Goal: Task Accomplishment & Management: Complete application form

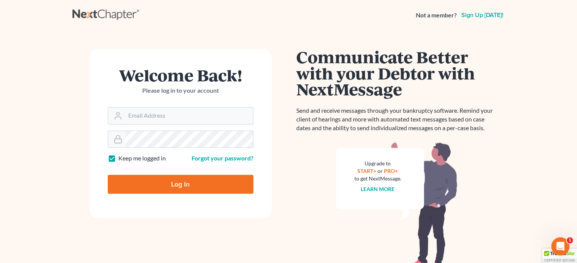
type input "[EMAIL_ADDRESS][DOMAIN_NAME]"
click at [150, 179] on input "Log In" at bounding box center [181, 184] width 146 height 19
type input "Thinking..."
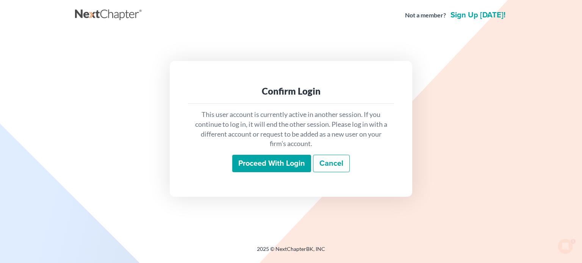
click at [268, 165] on input "Proceed with login" at bounding box center [271, 163] width 79 height 17
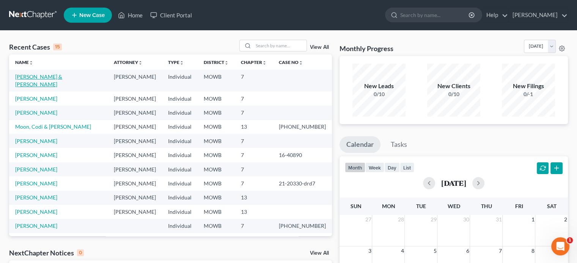
click at [53, 78] on link "Snider, Robert & Cassandra" at bounding box center [38, 81] width 47 height 14
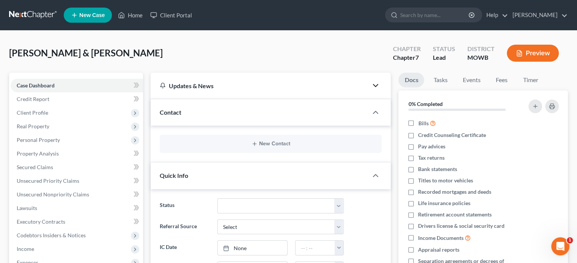
click at [373, 86] on icon "button" at bounding box center [375, 85] width 9 height 9
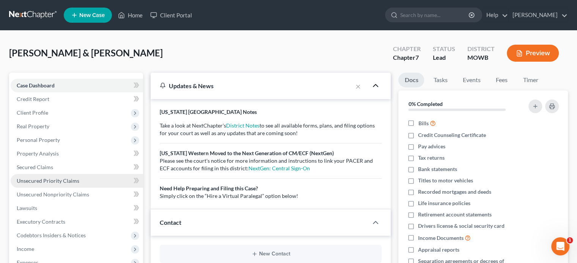
click at [45, 179] on span "Unsecured Priority Claims" at bounding box center [48, 181] width 63 height 6
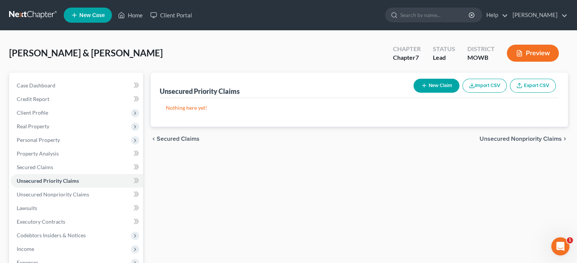
click at [438, 87] on button "New Claim" at bounding box center [436, 86] width 46 height 14
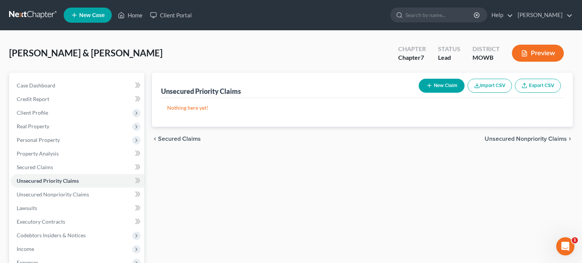
select select "2"
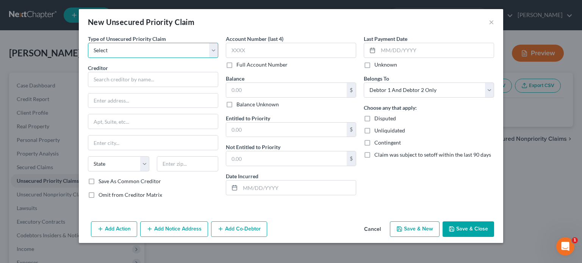
click at [211, 51] on select "Select Taxes & Other Government Units Domestic Support Obligations Extensions o…" at bounding box center [153, 50] width 130 height 15
select select "1"
click at [88, 43] on select "Select Taxes & Other Government Units Domestic Support Obligations Extensions o…" at bounding box center [153, 50] width 130 height 15
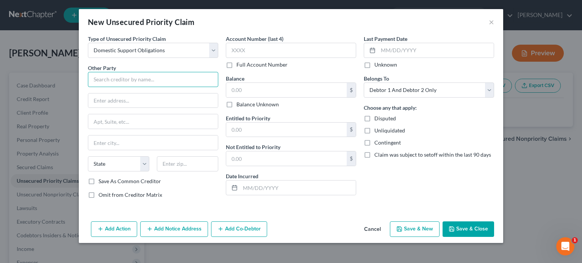
click at [157, 77] on input "text" at bounding box center [153, 79] width 130 height 15
type input "Erika Irwin"
click at [105, 100] on input "text" at bounding box center [153, 101] width 130 height 14
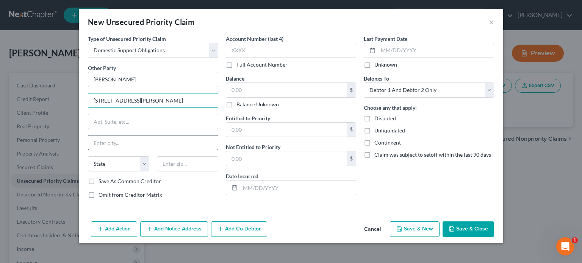
type input "1261 E. Bailey Rd"
click at [104, 138] on input "text" at bounding box center [153, 143] width 130 height 14
type input "Hume"
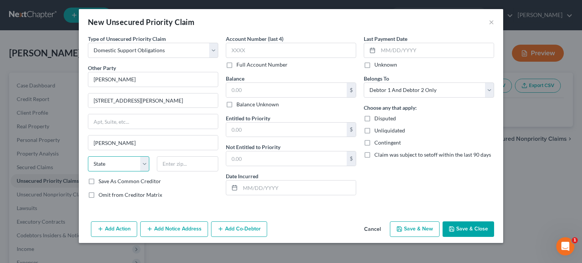
click at [143, 165] on select "State AL AK AR AZ CA CO CT DE DC FL GA GU HI ID IL IN IA KS KY LA ME MD MA MI M…" at bounding box center [118, 164] width 61 height 15
select select "26"
click at [88, 157] on select "State AL AK AR AZ CA CO CT DE DC FL GA GU HI ID IL IN IA KS KY LA ME MD MA MI M…" at bounding box center [118, 164] width 61 height 15
click at [176, 166] on input "text" at bounding box center [187, 164] width 61 height 15
type input "64752"
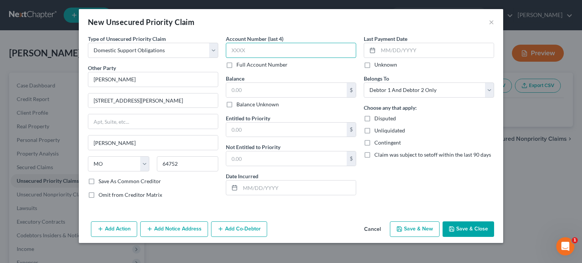
click at [243, 50] on input "text" at bounding box center [291, 50] width 130 height 15
type input "1727"
click at [262, 90] on input "text" at bounding box center [286, 90] width 121 height 14
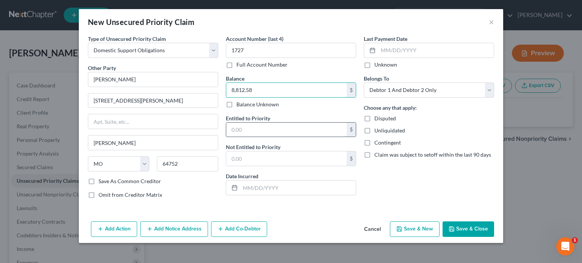
type input "8,812.58"
click at [280, 128] on input "text" at bounding box center [286, 130] width 121 height 14
type input "8,812.58"
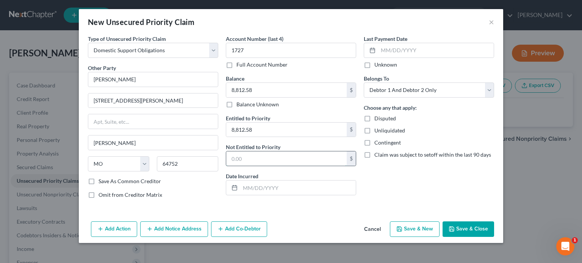
click at [265, 155] on input "text" at bounding box center [286, 159] width 121 height 14
type input "0"
click at [261, 185] on input "text" at bounding box center [298, 188] width 116 height 14
type input "12/10/2015"
click at [383, 52] on input "text" at bounding box center [436, 50] width 116 height 14
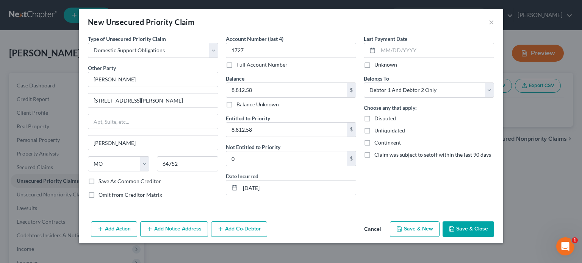
click at [375, 64] on label "Unknown" at bounding box center [386, 65] width 23 height 8
click at [378, 64] on input "Unknown" at bounding box center [380, 63] width 5 height 5
checkbox input "true"
click at [422, 89] on select "Select Debtor 1 Only Debtor 2 Only Debtor 1 And Debtor 2 Only At Least One Of T…" at bounding box center [429, 90] width 130 height 15
select select "0"
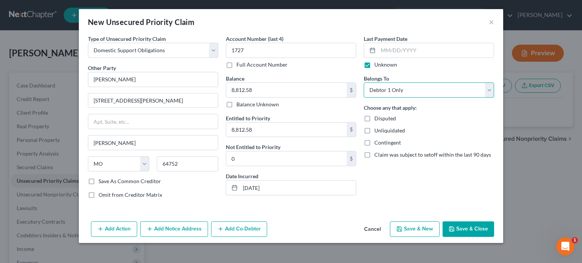
click at [364, 83] on select "Select Debtor 1 Only Debtor 2 Only Debtor 1 And Debtor 2 Only At Least One Of T…" at bounding box center [429, 90] width 130 height 15
click at [186, 230] on button "Add Notice Address" at bounding box center [174, 230] width 68 height 16
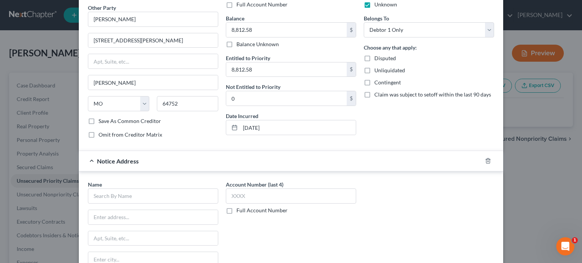
scroll to position [114, 0]
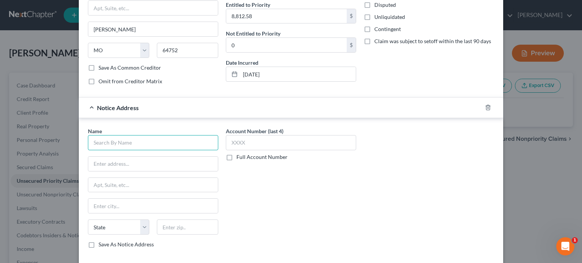
click at [104, 147] on input "text" at bounding box center [153, 142] width 130 height 15
type input "Family Support Division"
type input "PO Box 6790"
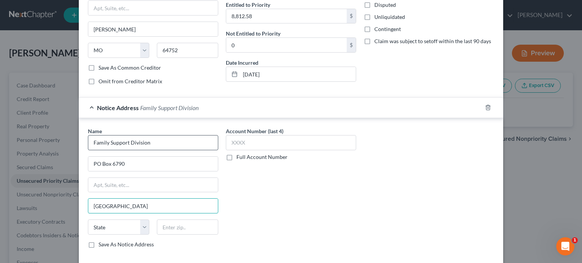
type input "Jefferson City"
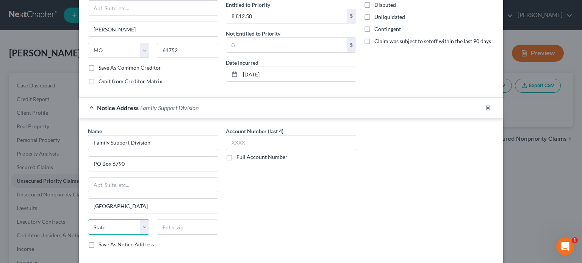
click at [120, 228] on select "State AL AK AR AZ CA CO CT DE DC FL GA GU HI ID IL IN IA KS KY LA ME MD MA MI M…" at bounding box center [118, 227] width 61 height 15
select select "26"
click at [88, 220] on select "State AL AK AR AZ CA CO CT DE DC FL GA GU HI ID IL IN IA KS KY LA ME MD MA MI M…" at bounding box center [118, 227] width 61 height 15
click at [174, 228] on input "text" at bounding box center [187, 227] width 61 height 15
type input "65102-6790"
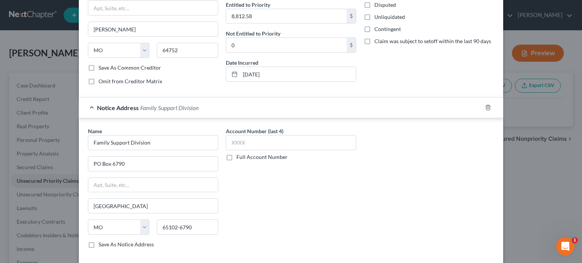
click at [99, 244] on label "Save As Notice Address" at bounding box center [126, 245] width 55 height 8
click at [102, 244] on input "Save As Notice Address" at bounding box center [104, 243] width 5 height 5
checkbox input "true"
click at [232, 142] on input "text" at bounding box center [291, 142] width 130 height 15
click at [237, 157] on label "Full Account Number" at bounding box center [262, 158] width 51 height 8
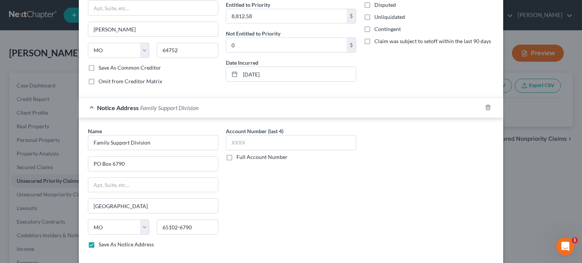
click at [240, 157] on input "Full Account Number" at bounding box center [242, 156] width 5 height 5
click at [228, 143] on input "text" at bounding box center [291, 142] width 130 height 15
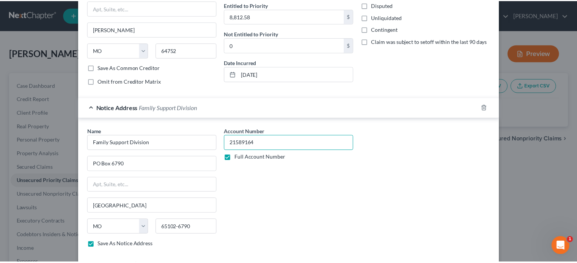
scroll to position [151, 0]
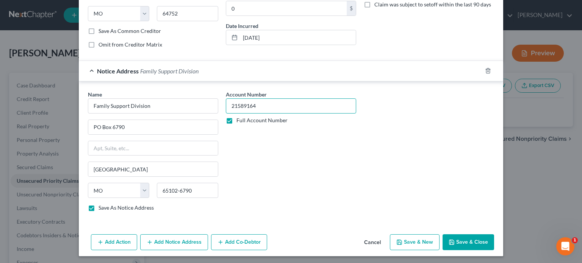
type input "21589164"
click at [450, 241] on icon "button" at bounding box center [452, 242] width 5 height 5
checkbox input "false"
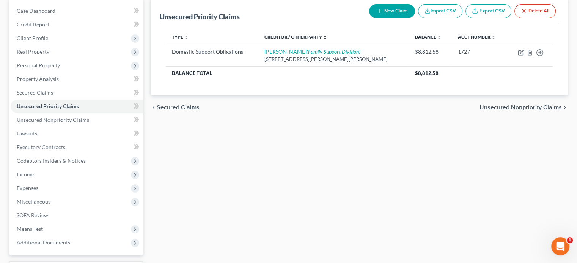
scroll to position [76, 0]
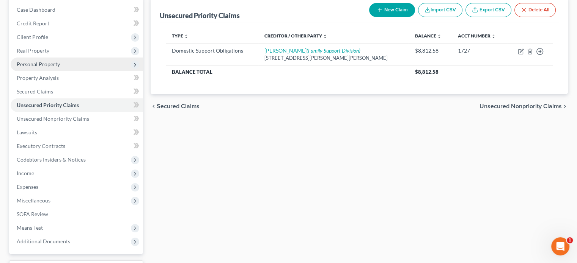
click at [42, 62] on span "Personal Property" at bounding box center [38, 64] width 43 height 6
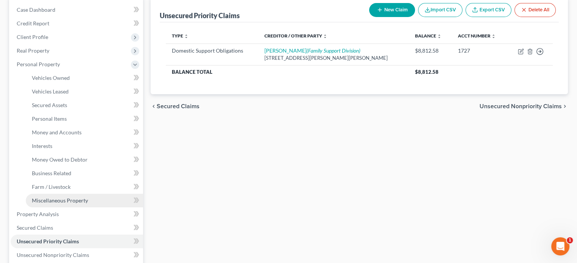
click at [68, 202] on span "Miscellaneous Property" at bounding box center [60, 201] width 56 height 6
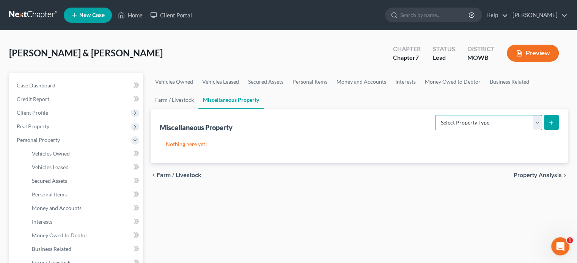
click at [539, 126] on select "Select Property Type Assigned for Creditor Benefit Within 1 Year Holding for An…" at bounding box center [488, 122] width 107 height 15
click at [304, 96] on ul "Vehicles Owned Vehicles Leased Secured Assets Personal Items Money and Accounts…" at bounding box center [359, 91] width 417 height 36
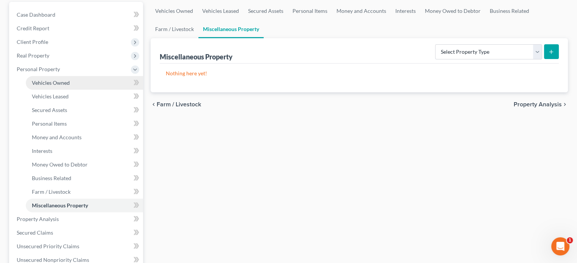
scroll to position [76, 0]
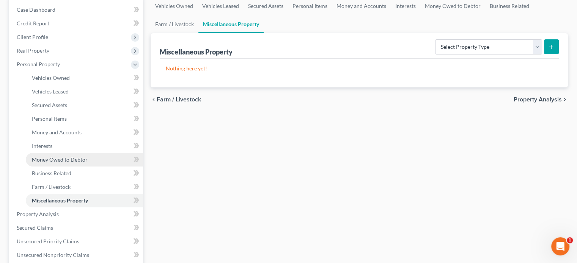
click at [80, 159] on span "Money Owed to Debtor" at bounding box center [60, 160] width 56 height 6
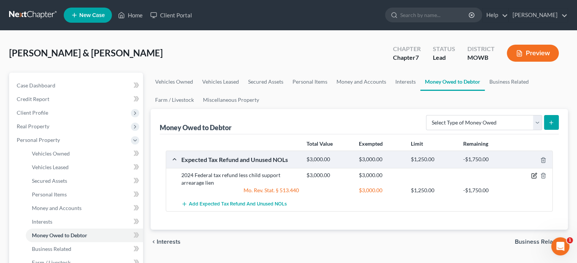
click at [535, 176] on icon "button" at bounding box center [534, 176] width 6 height 6
select select "0"
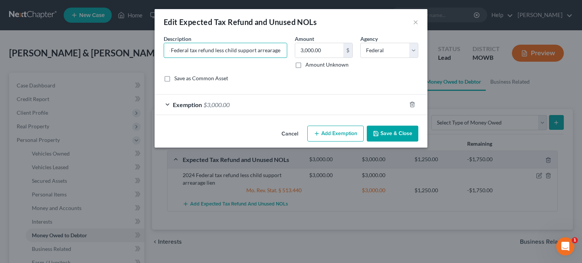
scroll to position [0, 17]
drag, startPoint x: 226, startPoint y: 49, endPoint x: 290, endPoint y: 58, distance: 64.8
click at [290, 58] on div "Description * 2024 Federal tax refund less child support arrearage lien" at bounding box center [225, 52] width 131 height 34
type input "2024 Federal tax refund"
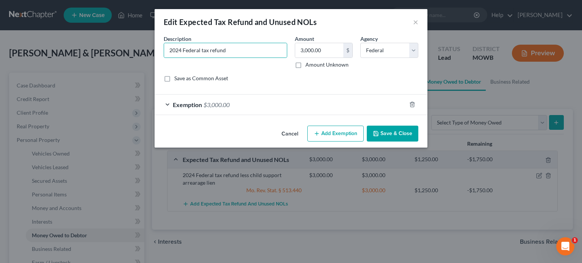
click at [327, 92] on form "An exemption set must first be selected from the Filing Information section. Co…" at bounding box center [291, 75] width 255 height 80
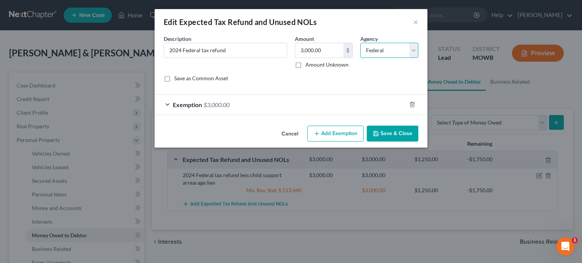
click at [414, 48] on select "Select Federal State Local" at bounding box center [390, 50] width 58 height 15
click at [335, 45] on input "3,000.00" at bounding box center [319, 50] width 48 height 14
type input "5,888.75"
click at [174, 77] on label "Save as Common Asset" at bounding box center [201, 79] width 54 height 8
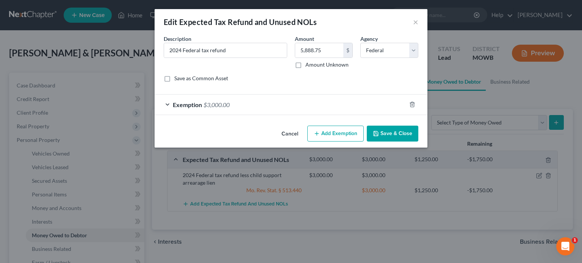
click at [177, 77] on input "Save as Common Asset" at bounding box center [179, 77] width 5 height 5
checkbox input "true"
click at [254, 86] on div "Description * 2024 Federal tax refund Amount 5,888.75 $ Amount Unknown Balance …" at bounding box center [291, 61] width 262 height 53
click at [326, 133] on button "Add Exemption" at bounding box center [335, 134] width 56 height 16
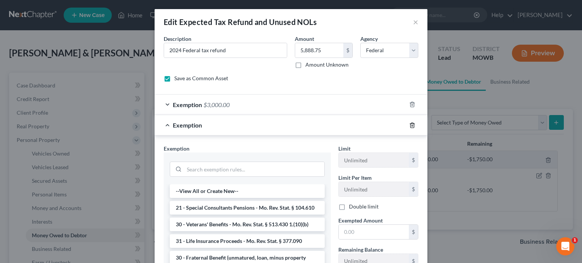
click at [411, 125] on icon "button" at bounding box center [412, 125] width 3 height 5
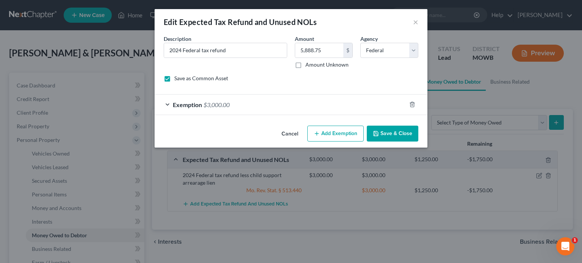
click at [185, 102] on span "Exemption" at bounding box center [187, 104] width 29 height 7
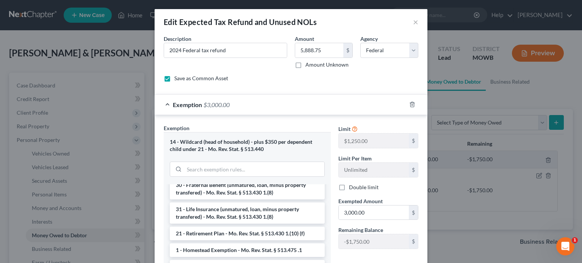
scroll to position [38, 0]
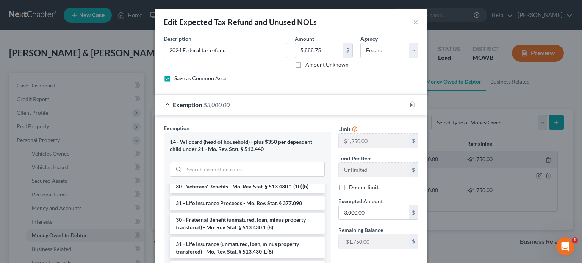
click at [329, 250] on div "Exemption Set must be selected for CA. Exemption * 14 - Wildcard (head of house…" at bounding box center [247, 218] width 175 height 188
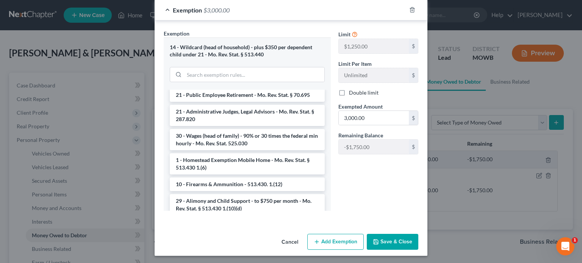
scroll to position [96, 0]
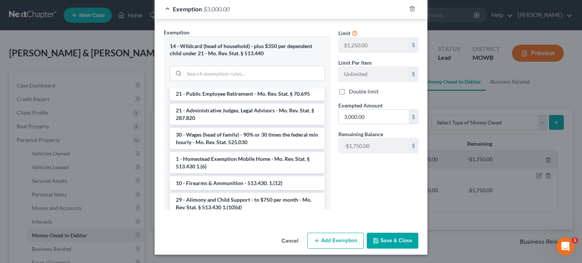
click at [379, 237] on button "Save & Close" at bounding box center [393, 241] width 52 height 16
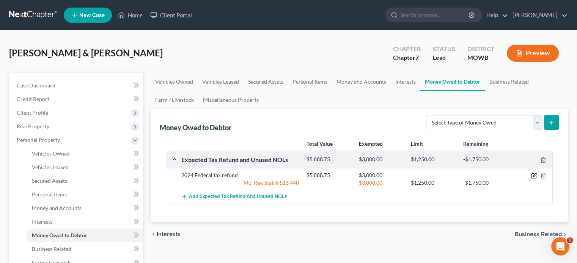
click at [535, 176] on icon "button" at bounding box center [534, 176] width 6 height 6
select select "0"
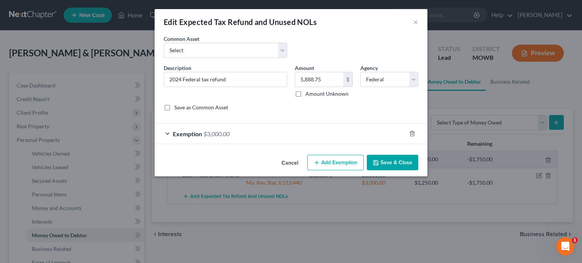
click at [166, 131] on div "Exemption $3,000.00" at bounding box center [281, 134] width 252 height 20
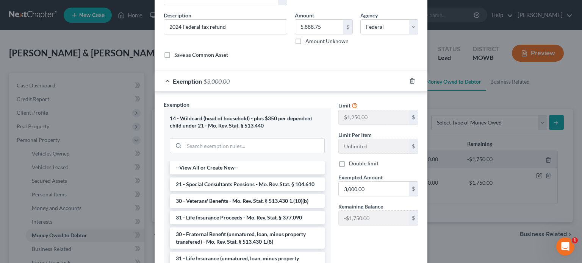
scroll to position [76, 0]
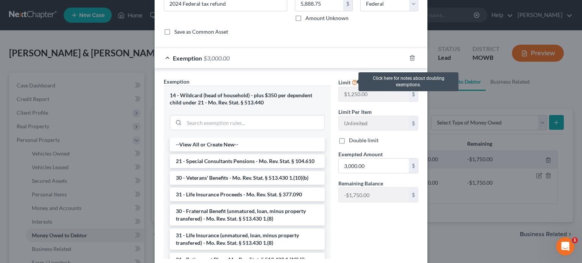
click at [352, 83] on icon at bounding box center [355, 81] width 6 height 7
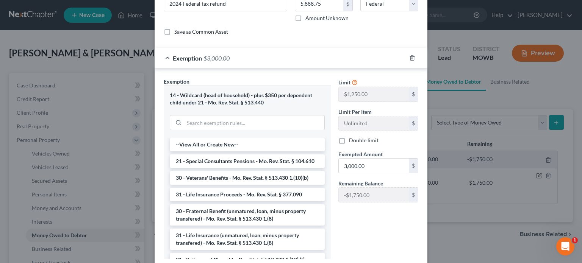
click at [304, 106] on div "14 - Wildcard (head of household) - plus $350 per dependent child under 21 - Mo…" at bounding box center [247, 112] width 167 height 52
click at [430, 71] on div "Edit Expected Tax Refund and Unused NOLs × An exemption set must first be selec…" at bounding box center [291, 131] width 582 height 263
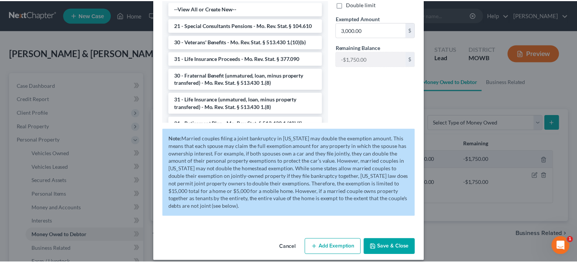
scroll to position [218, 0]
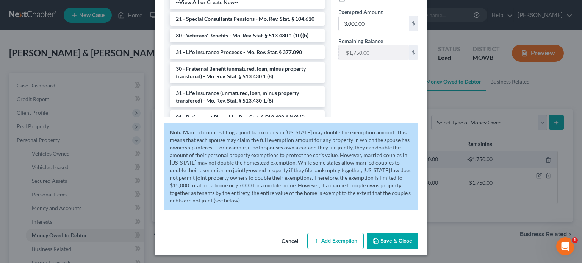
click at [290, 238] on button "Cancel" at bounding box center [290, 241] width 29 height 15
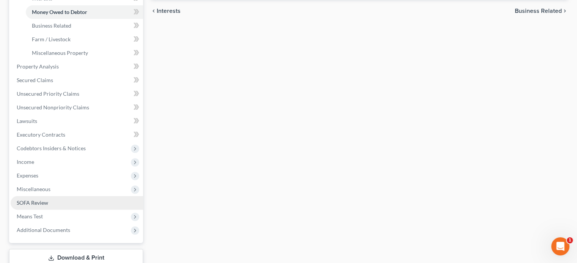
scroll to position [227, 0]
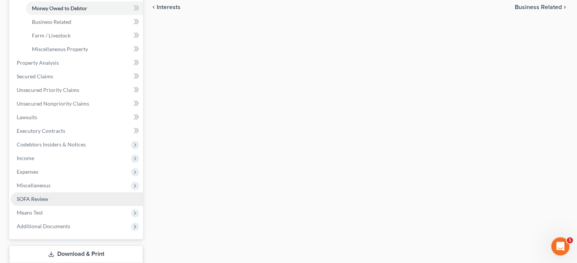
click at [44, 199] on span "SOFA Review" at bounding box center [32, 199] width 31 height 6
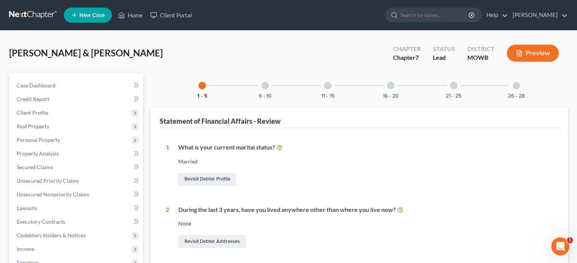
click at [332, 86] on div "11 - 15" at bounding box center [328, 86] width 26 height 26
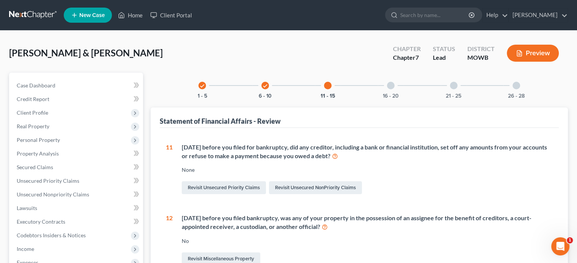
click at [265, 82] on div "check" at bounding box center [265, 86] width 8 height 8
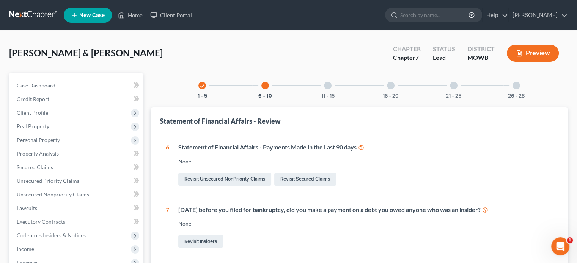
click at [390, 86] on div at bounding box center [391, 86] width 8 height 8
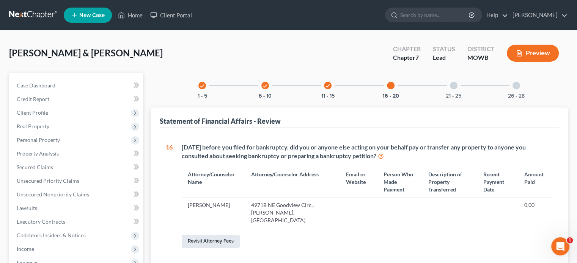
click at [222, 235] on link "Revisit Attorney Fees" at bounding box center [211, 241] width 58 height 13
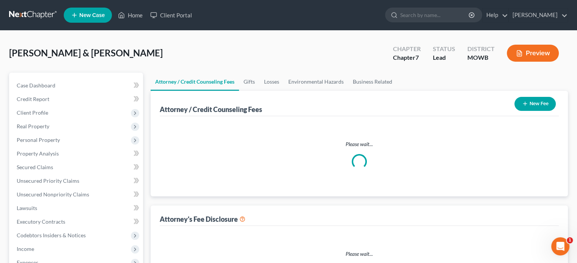
select select "0"
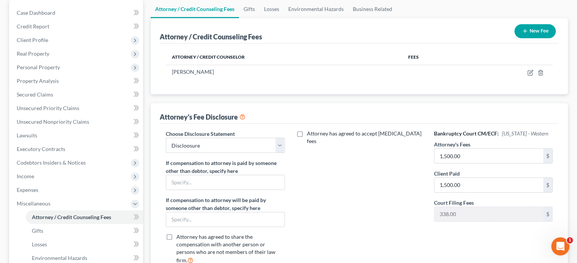
scroll to position [76, 0]
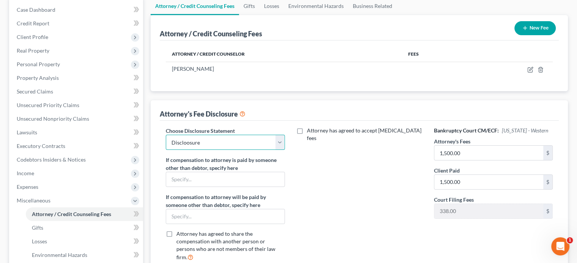
click at [281, 145] on select "Select Discloosure" at bounding box center [225, 142] width 119 height 15
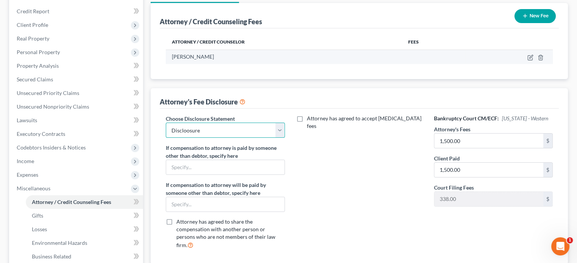
scroll to position [38, 0]
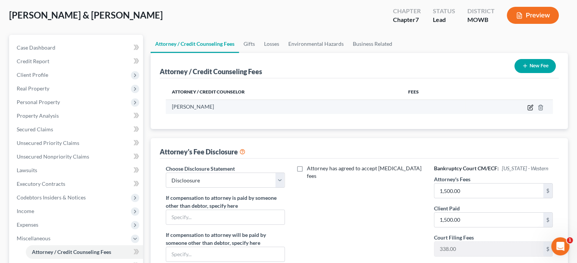
click at [529, 107] on icon "button" at bounding box center [530, 106] width 3 height 3
select select "26"
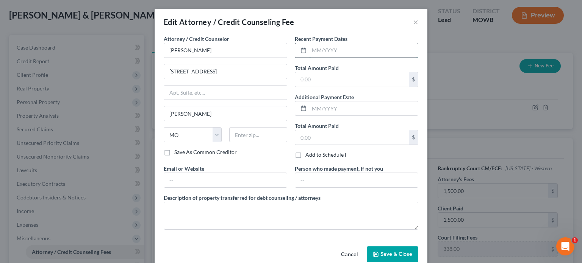
click at [312, 56] on input "text" at bounding box center [363, 50] width 109 height 14
type input "06022025"
click at [346, 85] on input "text" at bounding box center [352, 79] width 114 height 14
type input "1,500.00"
click at [359, 140] on input "text" at bounding box center [352, 137] width 114 height 14
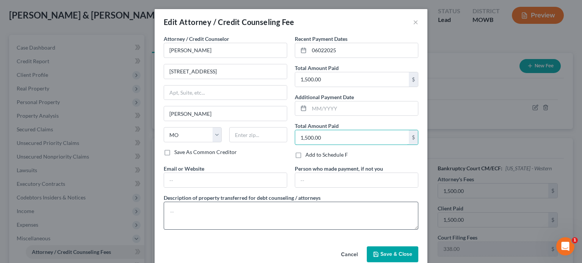
type input "1,500.00"
click at [270, 210] on textarea at bounding box center [291, 216] width 255 height 28
drag, startPoint x: 202, startPoint y: 211, endPoint x: 166, endPoint y: 205, distance: 36.0
click at [166, 205] on textarea "Check" at bounding box center [291, 216] width 255 height 28
type textarea "Money payment"
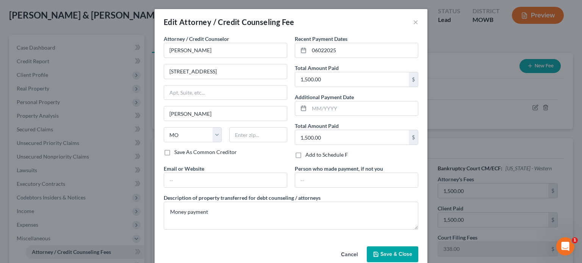
click at [381, 256] on span "Save & Close" at bounding box center [397, 254] width 32 height 6
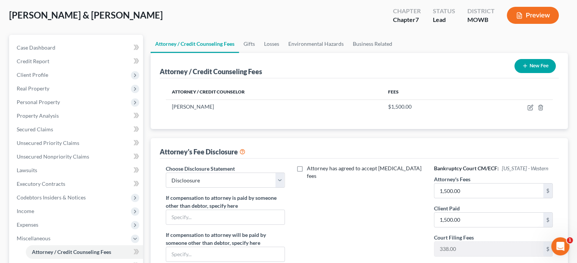
click at [531, 10] on button "Preview" at bounding box center [533, 15] width 52 height 17
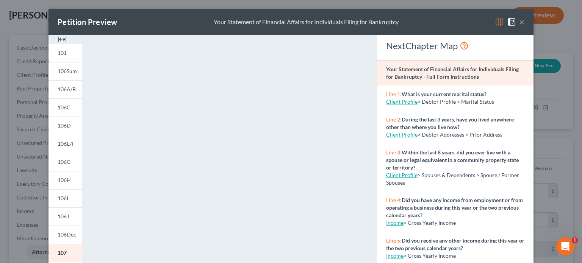
click at [519, 21] on button "×" at bounding box center [521, 21] width 5 height 9
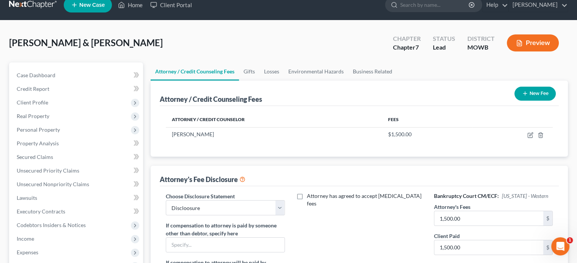
scroll to position [0, 0]
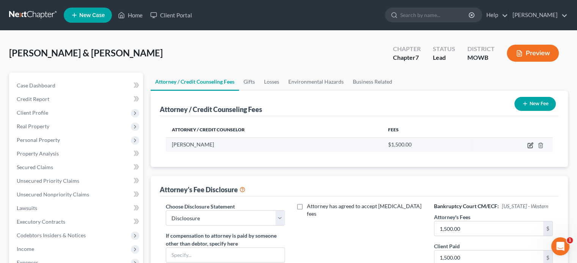
click at [531, 144] on icon "button" at bounding box center [530, 146] width 6 height 6
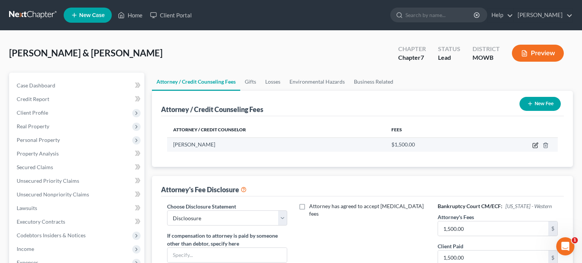
select select "26"
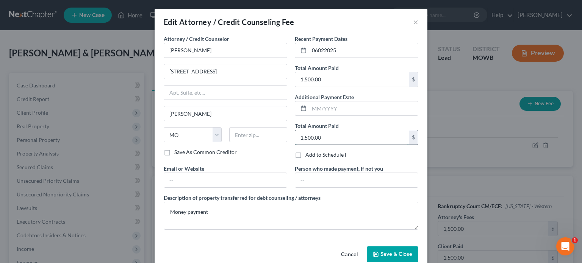
click at [366, 136] on input "1,500.00" at bounding box center [352, 137] width 114 height 14
click at [369, 192] on div "Attorney / Credit Counselor * Gabriel Domjan 4971B NE Goodview Circ. Lee'sSummi…" at bounding box center [291, 135] width 262 height 201
click at [174, 152] on label "Save As Common Creditor" at bounding box center [205, 153] width 63 height 8
click at [177, 152] on input "Save As Common Creditor" at bounding box center [179, 151] width 5 height 5
checkbox input "true"
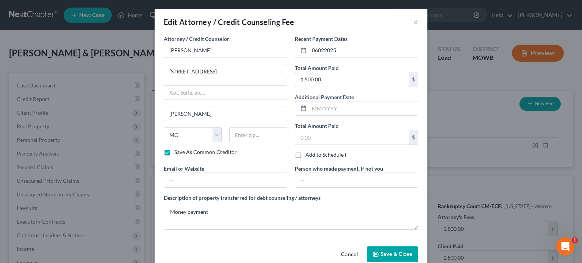
click at [378, 248] on button "Save & Close" at bounding box center [393, 255] width 52 height 16
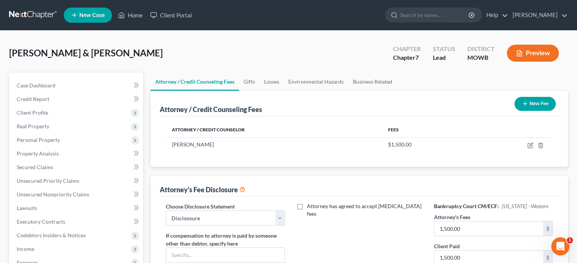
click at [526, 50] on button "Preview" at bounding box center [533, 53] width 52 height 17
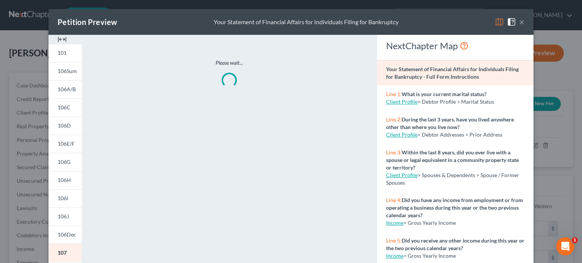
click at [521, 24] on button "×" at bounding box center [521, 21] width 5 height 9
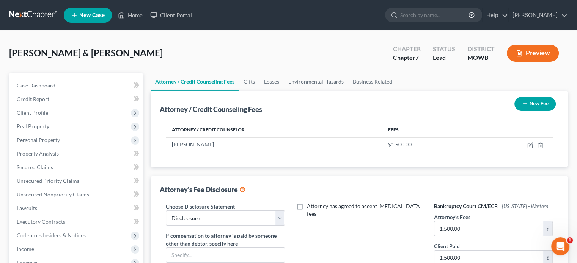
click at [537, 50] on button "Preview" at bounding box center [533, 53] width 52 height 17
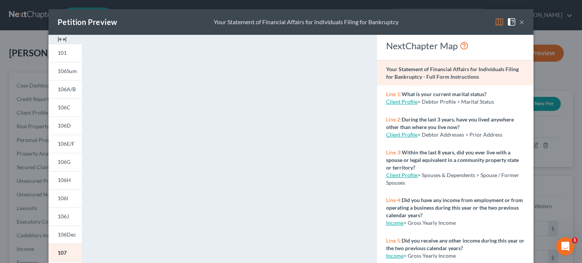
click at [521, 21] on button "×" at bounding box center [521, 21] width 5 height 9
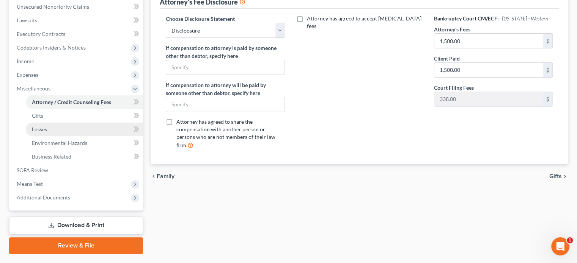
scroll to position [207, 0]
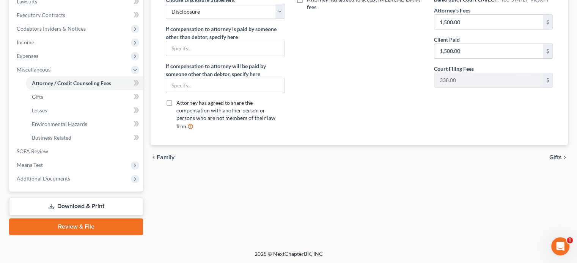
click at [74, 205] on link "Download & Print" at bounding box center [76, 207] width 134 height 18
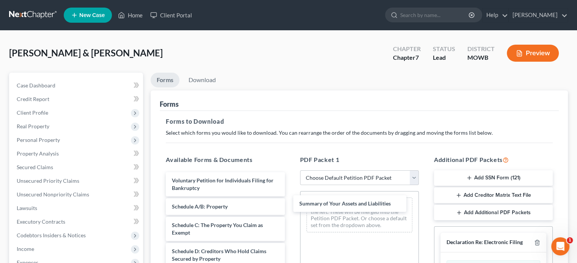
drag, startPoint x: 177, startPoint y: 207, endPoint x: 305, endPoint y: 207, distance: 127.4
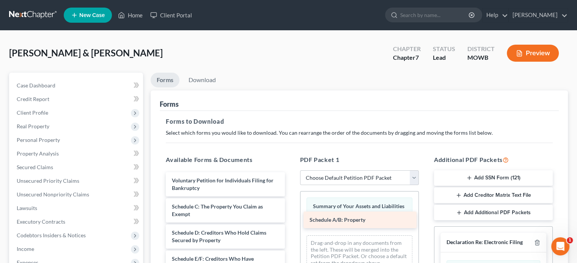
drag, startPoint x: 210, startPoint y: 207, endPoint x: 347, endPoint y: 221, distance: 138.0
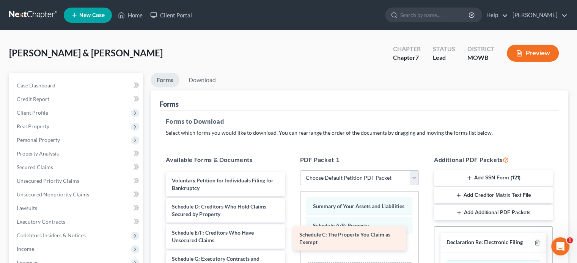
drag, startPoint x: 237, startPoint y: 203, endPoint x: 364, endPoint y: 232, distance: 130.6
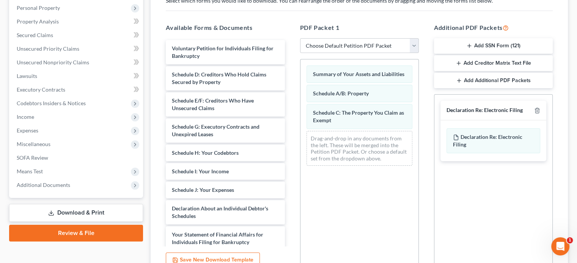
scroll to position [152, 0]
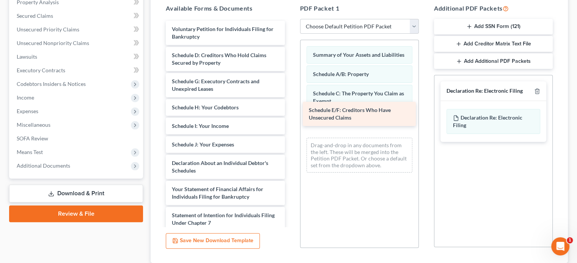
drag, startPoint x: 182, startPoint y: 84, endPoint x: 319, endPoint y: 113, distance: 140.0
click at [290, 113] on div "Schedule E/F: Creditors Who Have Unsecured Claims Voluntary Petition for Indivi…" at bounding box center [225, 180] width 131 height 319
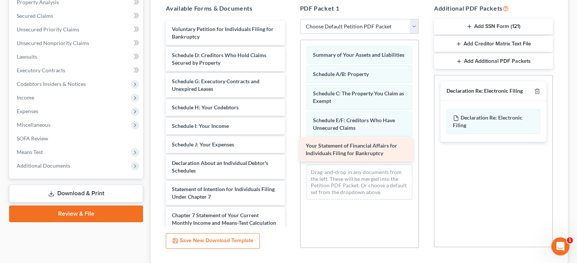
drag, startPoint x: 212, startPoint y: 189, endPoint x: 345, endPoint y: 146, distance: 140.5
click at [290, 146] on div "Your Statement of Financial Affairs for Individuals Filing for Bankruptcy Volun…" at bounding box center [225, 167] width 131 height 293
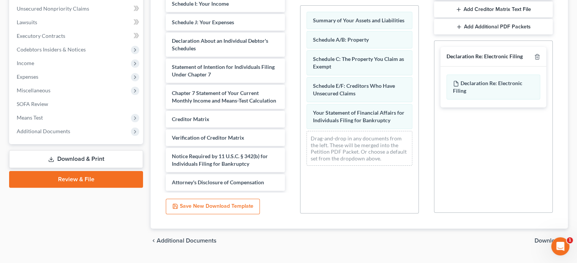
scroll to position [204, 0]
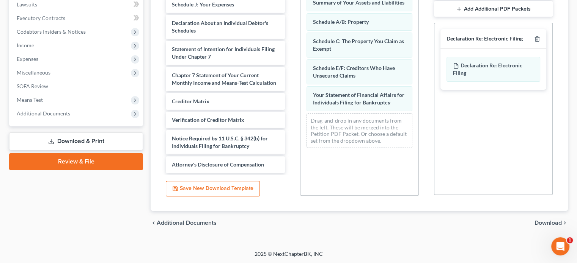
click at [544, 223] on span "Download" at bounding box center [547, 223] width 27 height 6
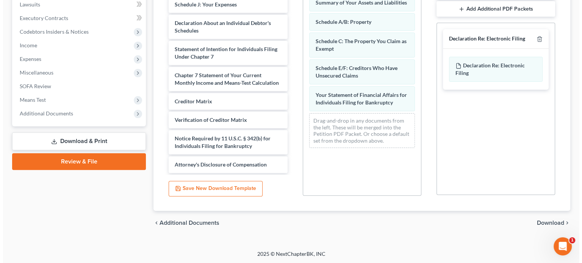
scroll to position [139, 0]
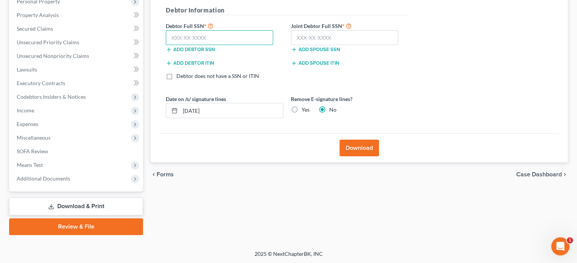
click at [171, 38] on input "text" at bounding box center [219, 37] width 107 height 15
type input "500-98-1727"
click at [306, 43] on input "text" at bounding box center [344, 37] width 107 height 15
type input "499-08-6784"
click at [343, 148] on button "Download" at bounding box center [358, 148] width 39 height 17
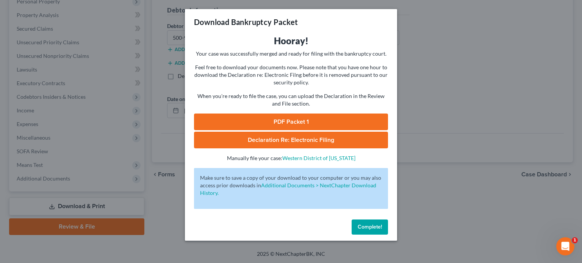
click at [287, 116] on link "PDF Packet 1" at bounding box center [291, 122] width 194 height 17
